Goal: Transaction & Acquisition: Purchase product/service

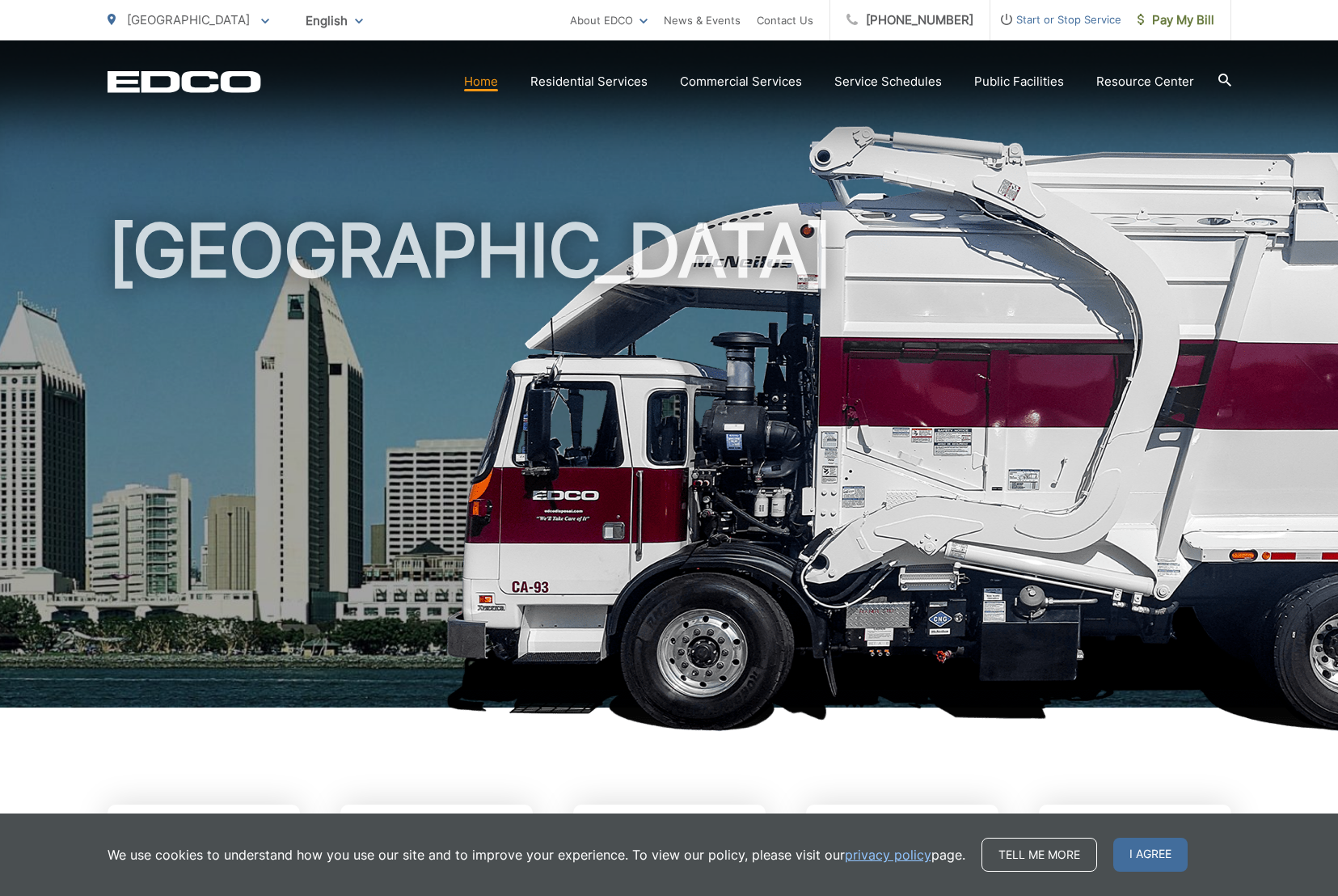
scroll to position [1, 0]
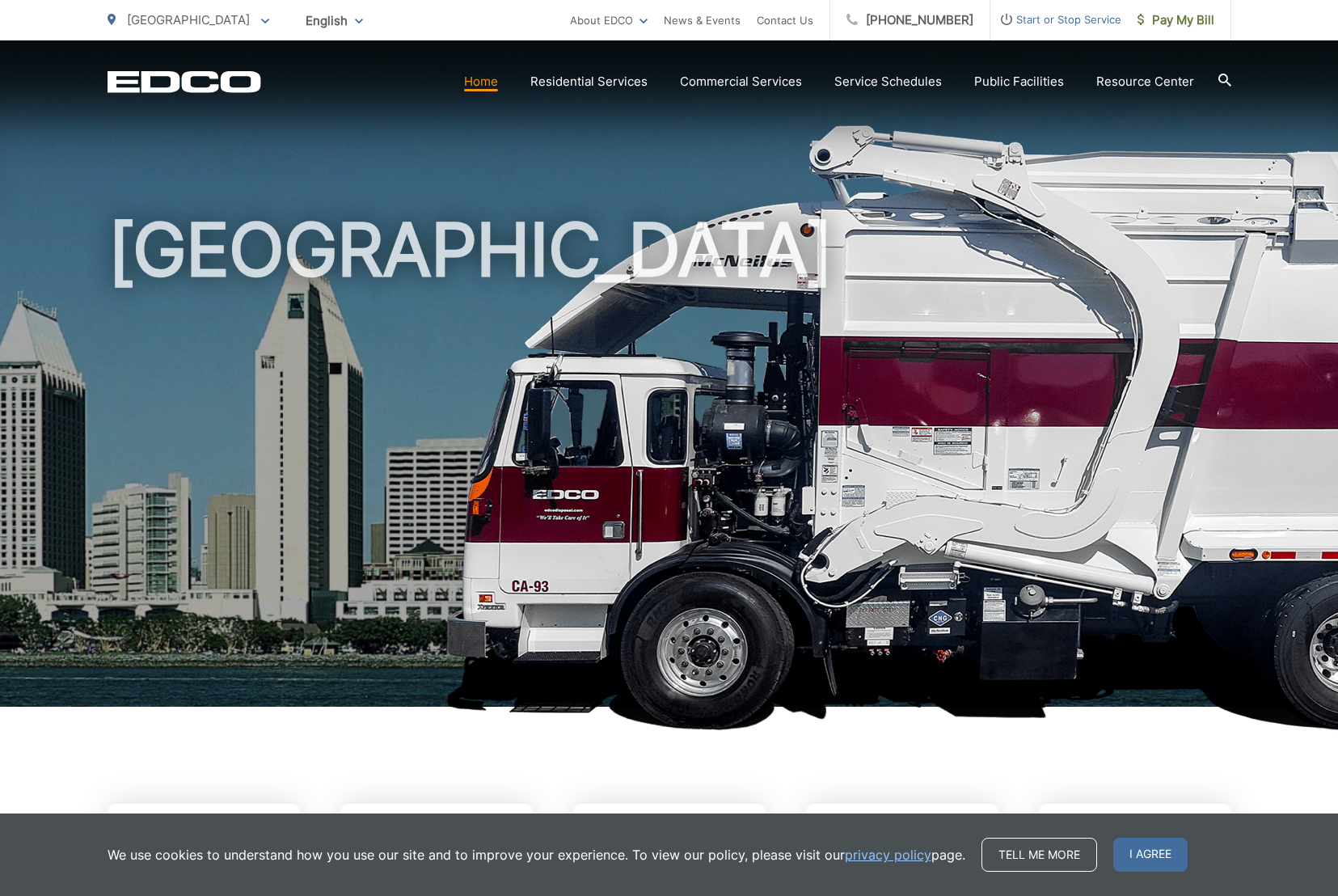
click at [178, 24] on span "[GEOGRAPHIC_DATA]" at bounding box center [188, 19] width 123 height 15
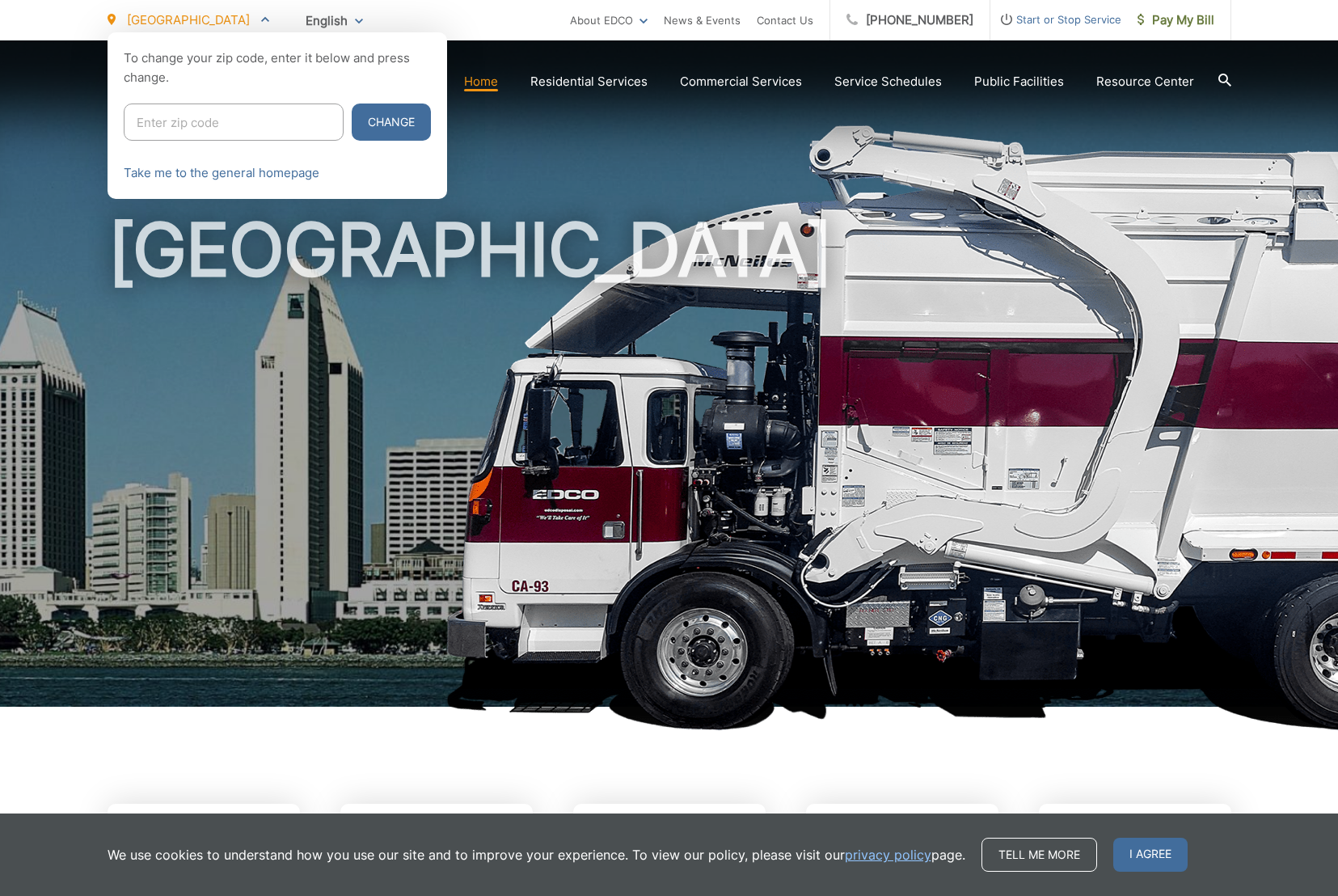
click at [222, 126] on input "Enter zip code" at bounding box center [233, 121] width 220 height 37
type input "92110"
click at [352, 122] on button "Change" at bounding box center [391, 121] width 80 height 37
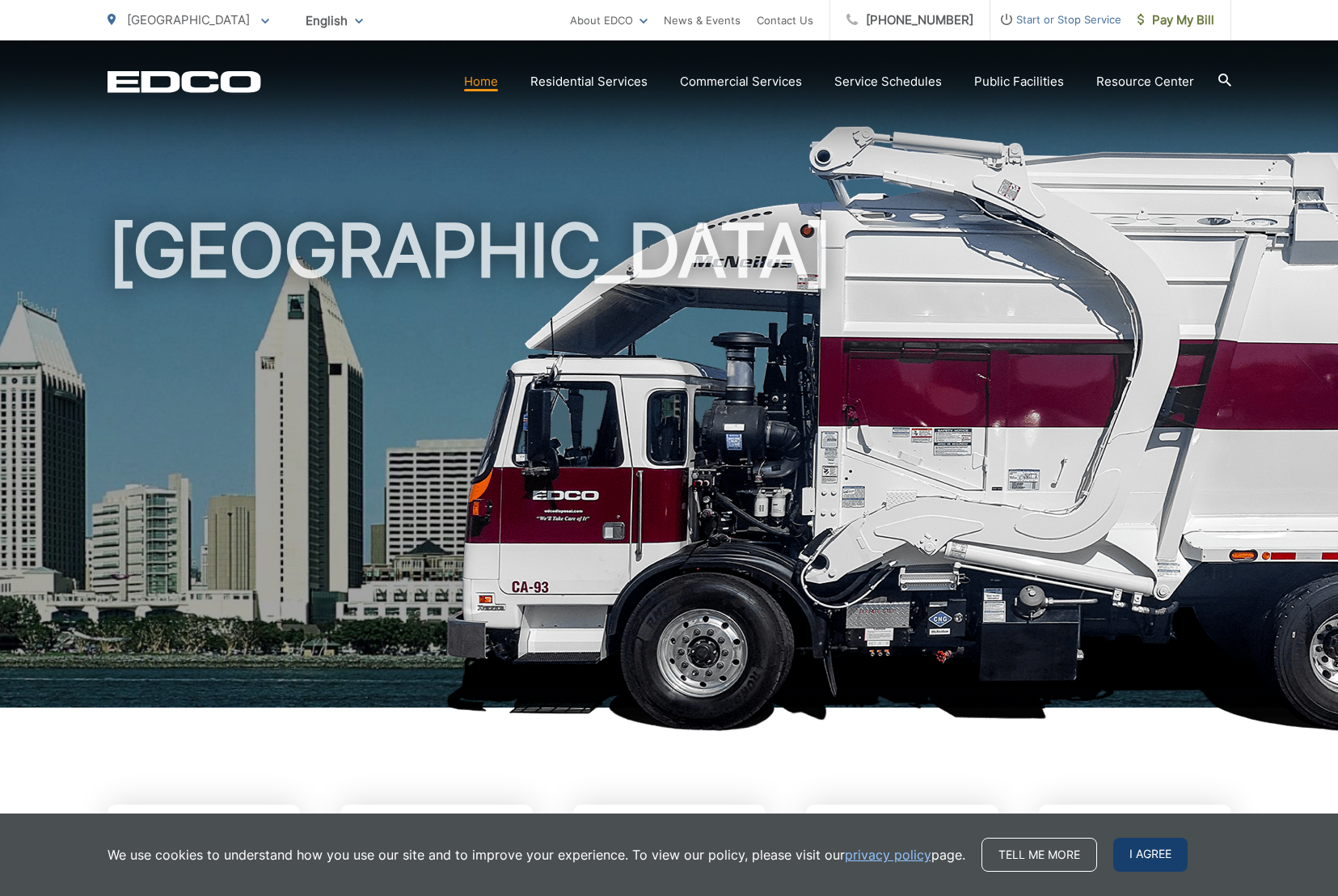
click at [1145, 854] on span "I agree" at bounding box center [1150, 854] width 74 height 34
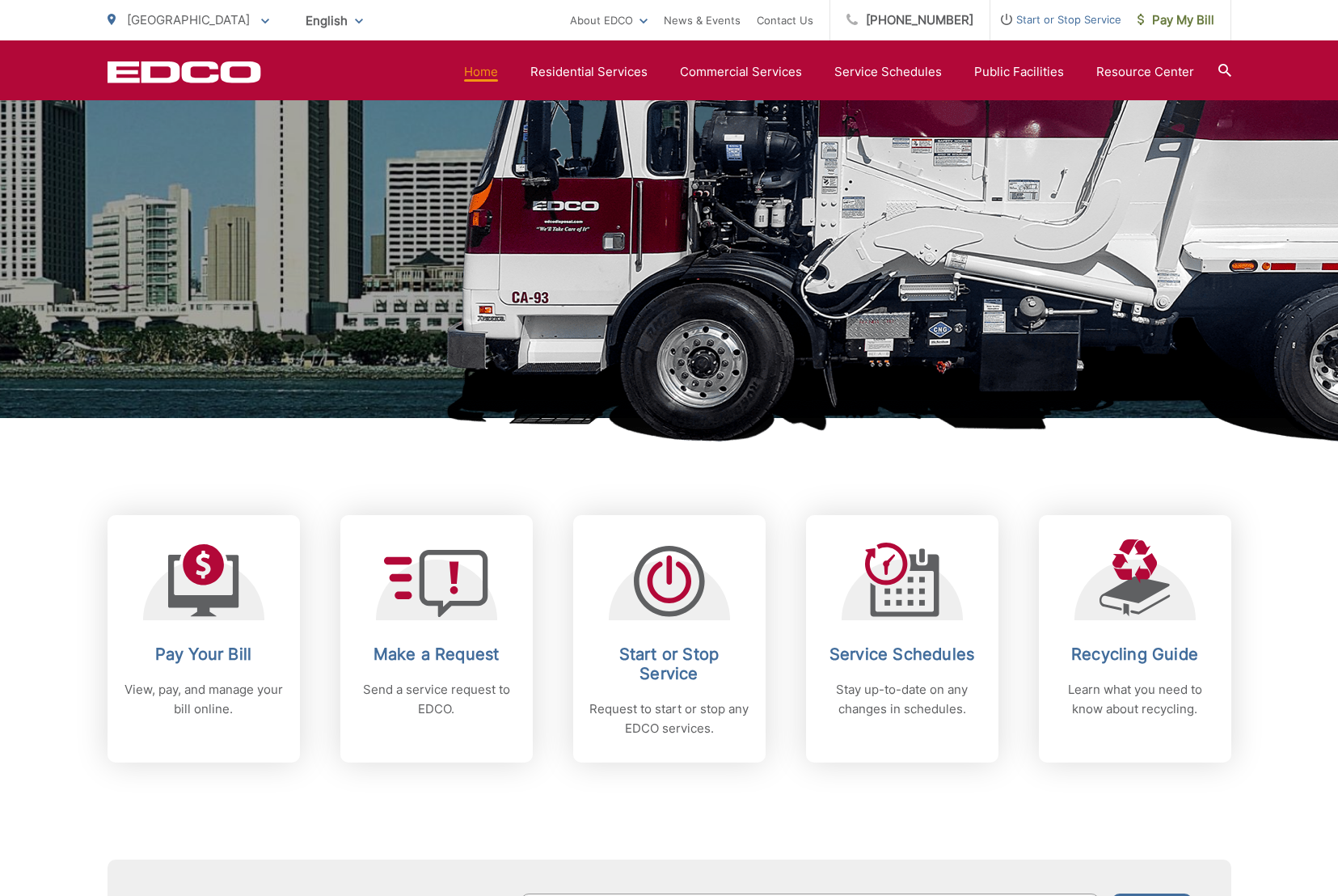
scroll to position [218, 0]
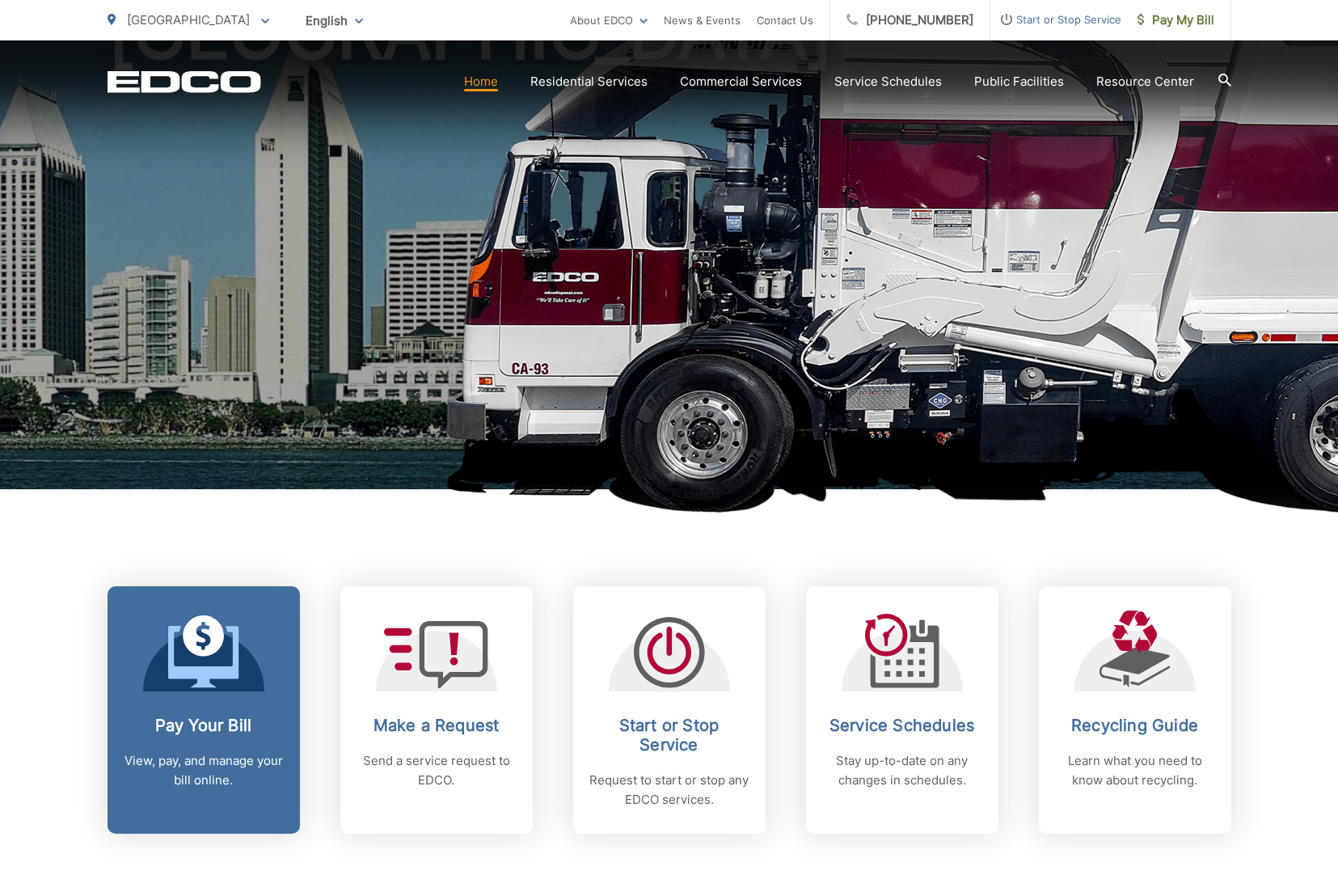
click at [222, 721] on h2 "Pay Your Bill" at bounding box center [203, 724] width 160 height 19
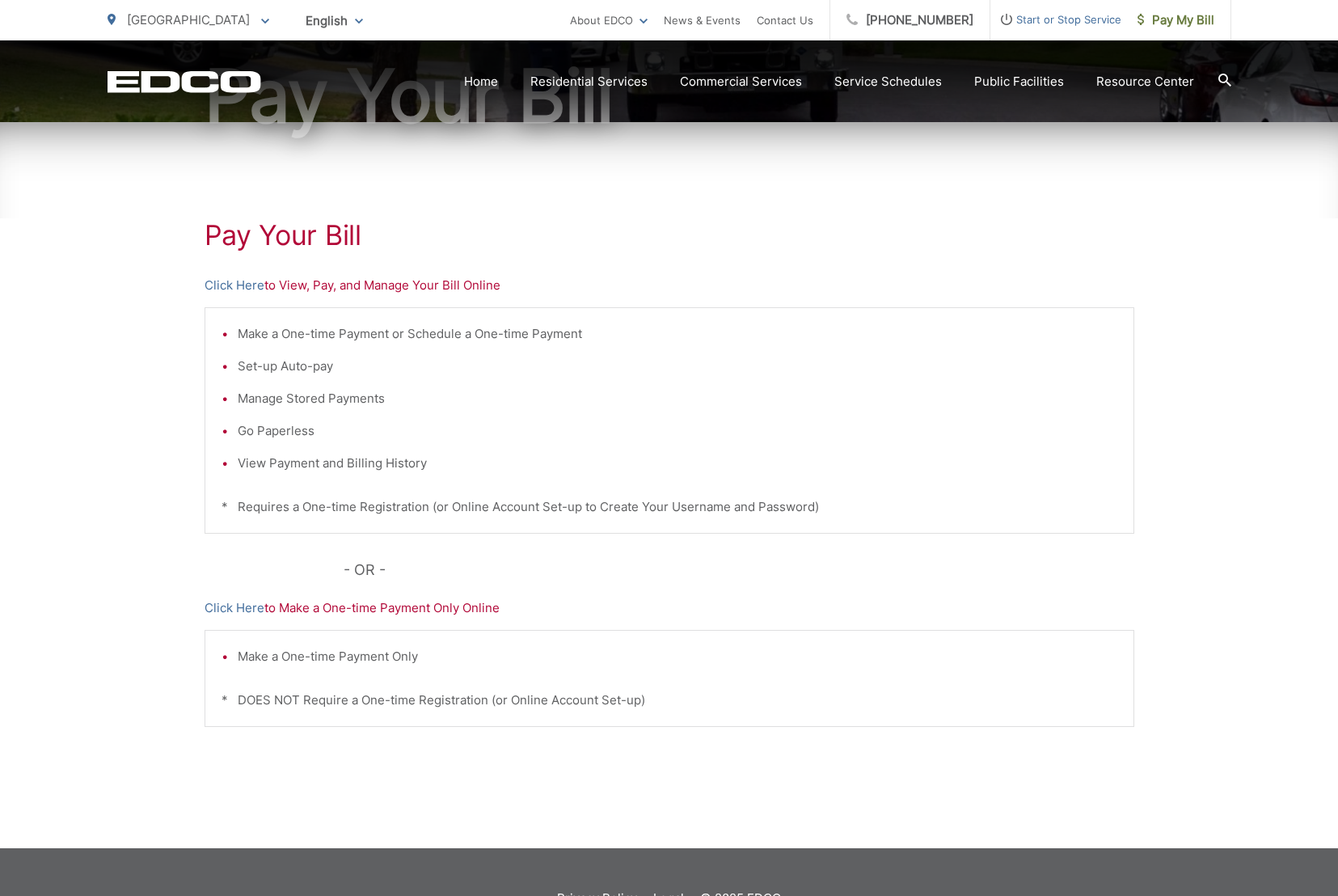
scroll to position [199, 0]
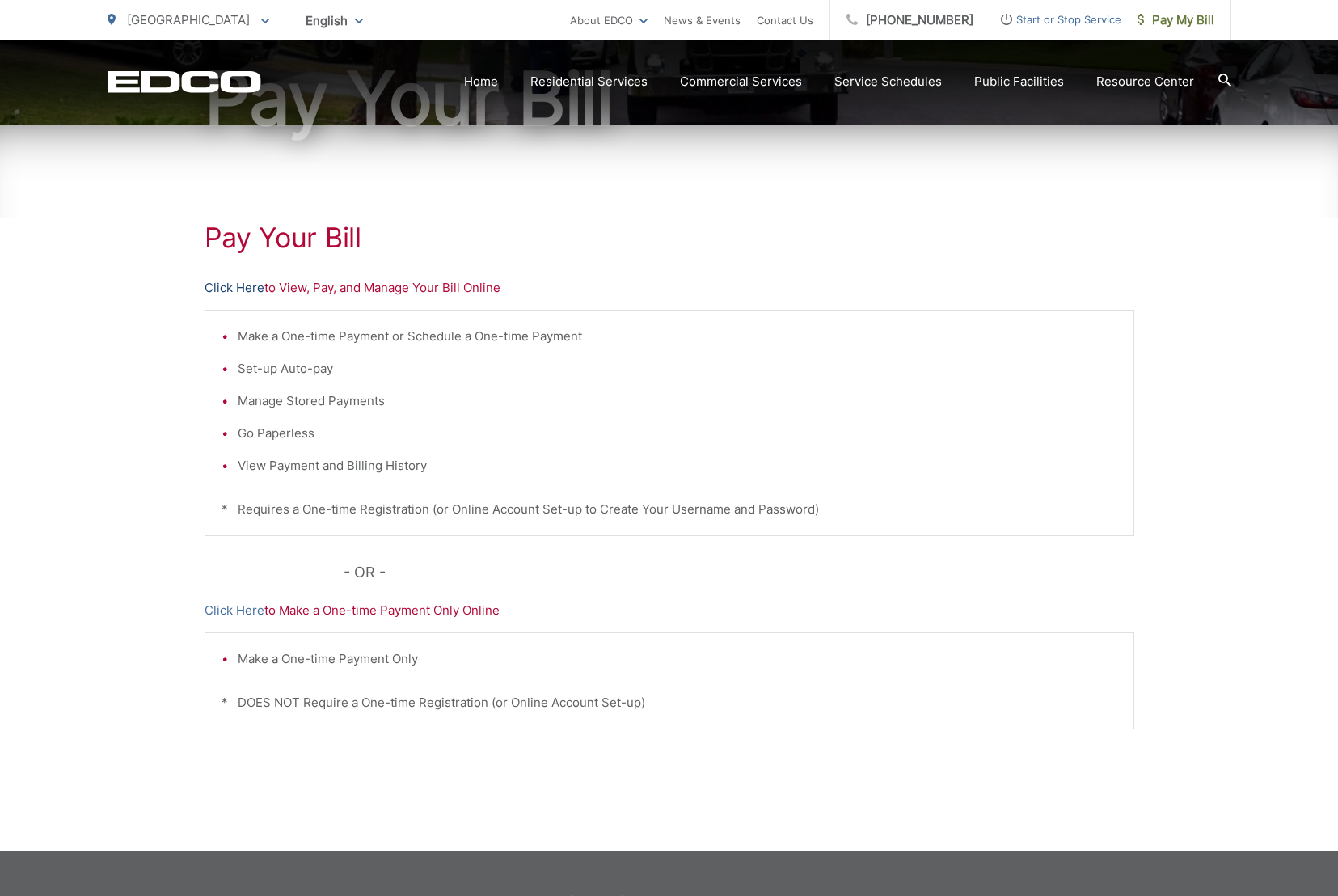
click at [242, 290] on link "Click Here" at bounding box center [234, 288] width 60 height 19
click at [318, 289] on p "Click Here to View, Pay, and Manage Your Bill Online" at bounding box center [669, 288] width 929 height 19
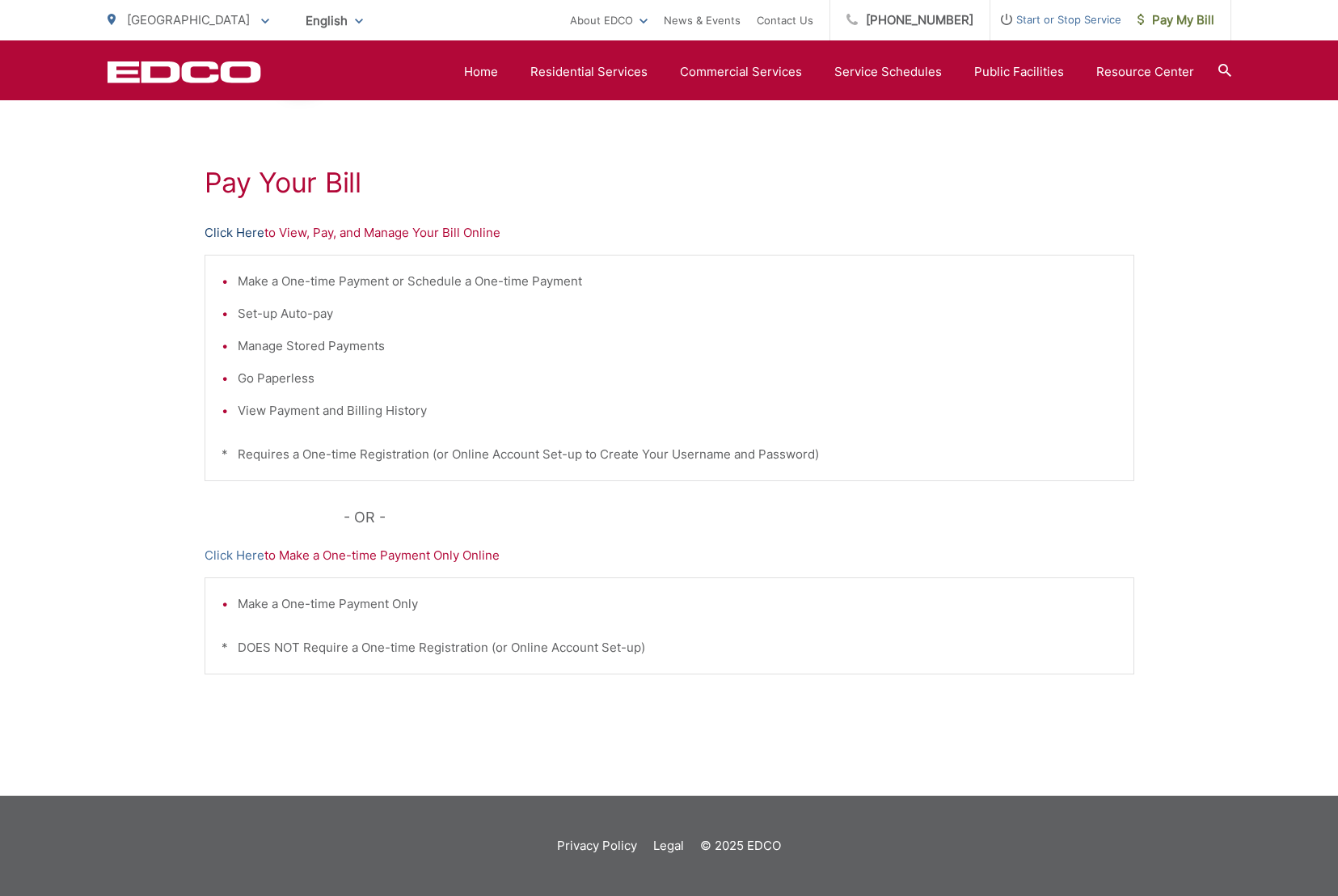
click at [226, 234] on link "Click Here" at bounding box center [234, 232] width 60 height 19
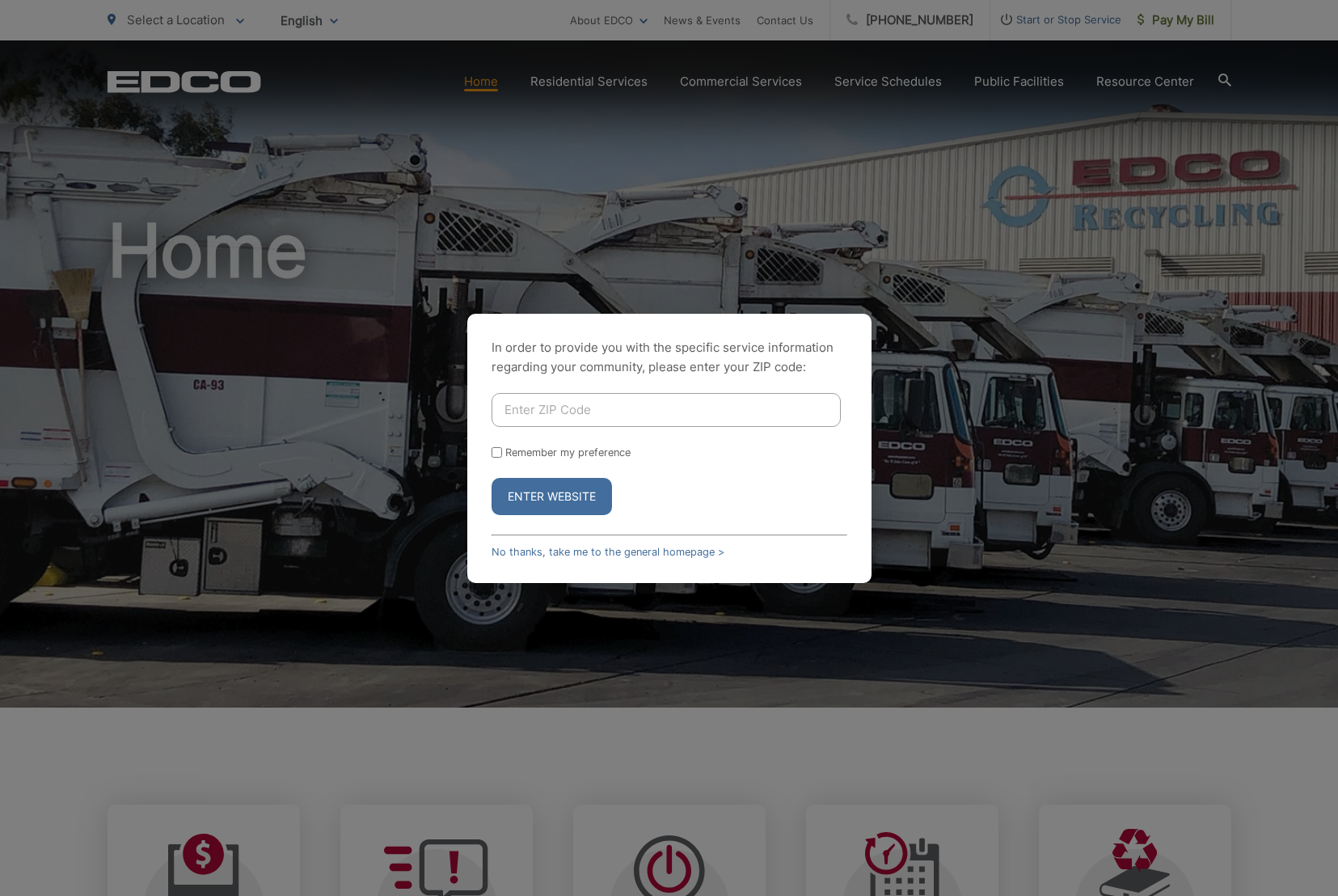
click at [568, 413] on input "Enter ZIP Code" at bounding box center [666, 410] width 349 height 34
type input "92110"
click at [545, 495] on button "Enter Website" at bounding box center [551, 495] width 120 height 37
